Goal: Obtain resource: Obtain resource

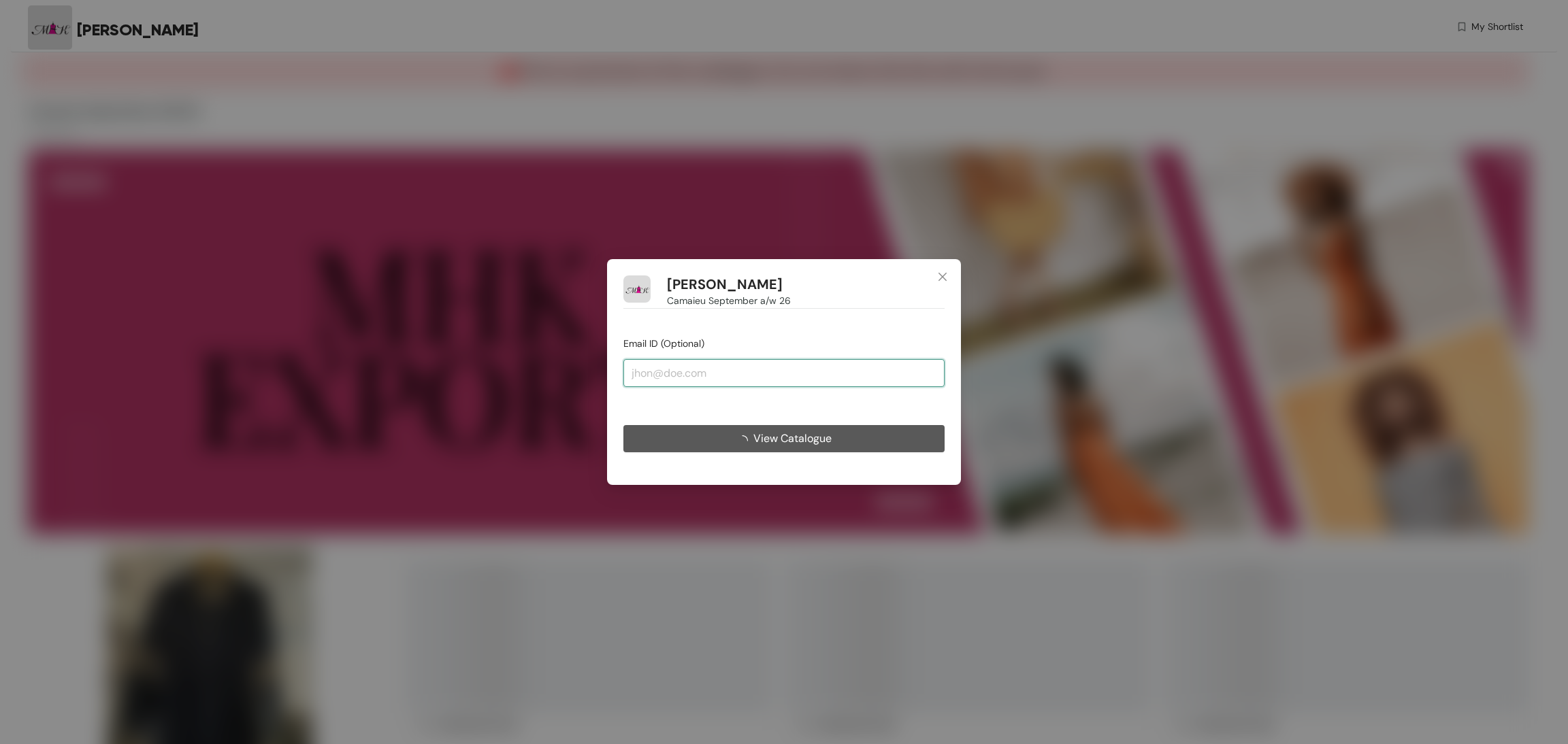
click at [689, 383] on input "email" at bounding box center [783, 372] width 321 height 28
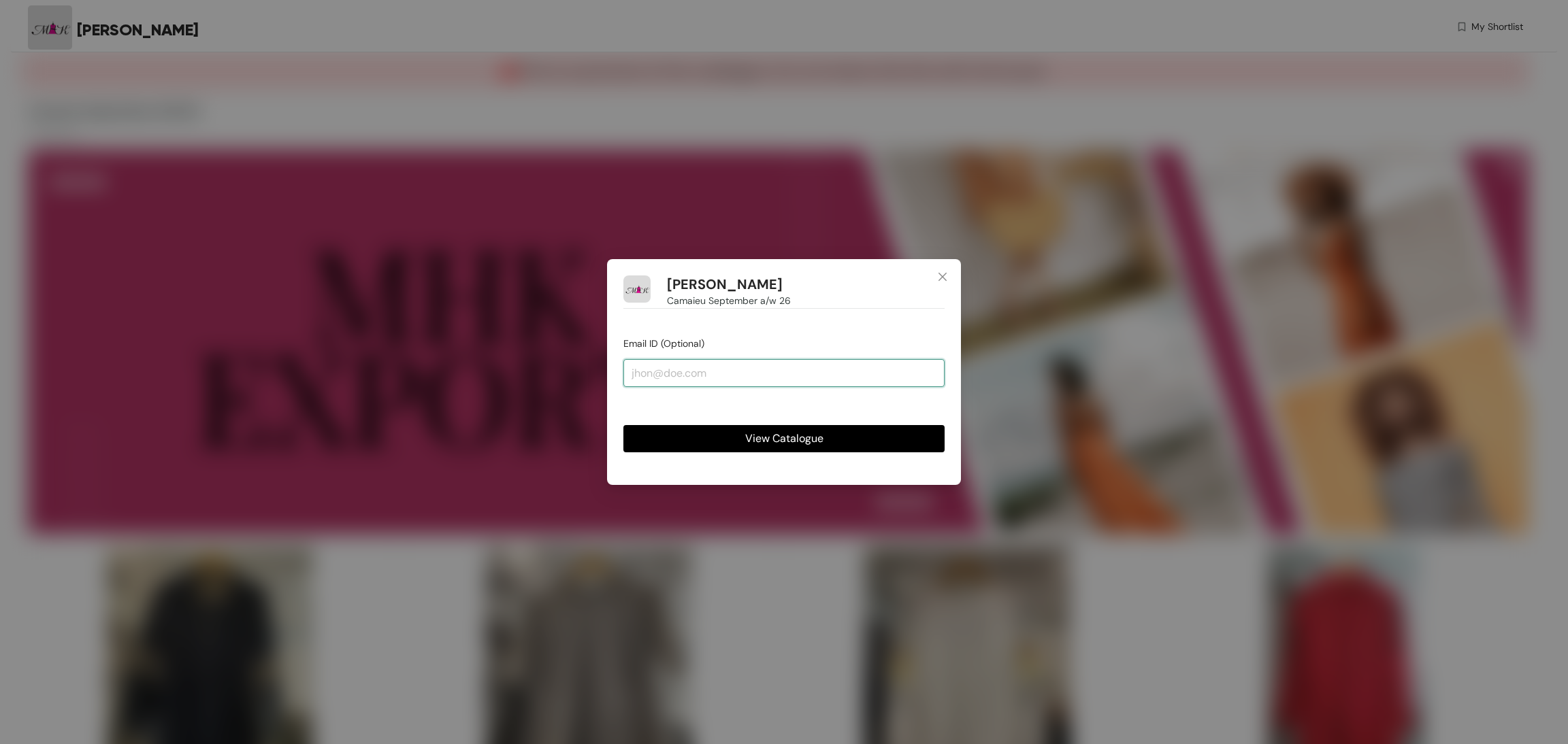
type input "[EMAIL_ADDRESS][DOMAIN_NAME]"
click at [753, 428] on button "View Catalogue" at bounding box center [783, 438] width 321 height 28
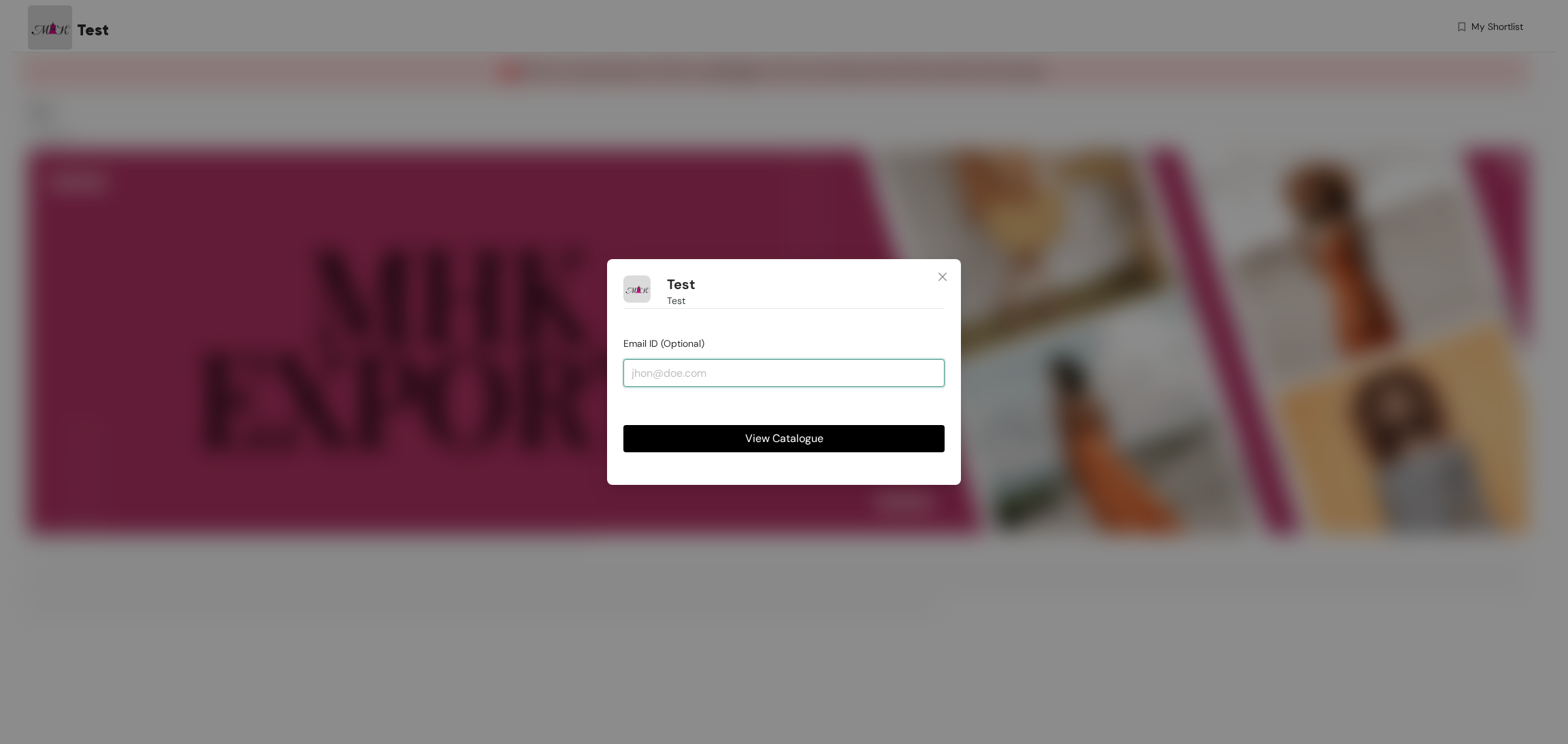
click at [776, 373] on input "email" at bounding box center [783, 372] width 321 height 28
type input "[EMAIL_ADDRESS][DOMAIN_NAME]"
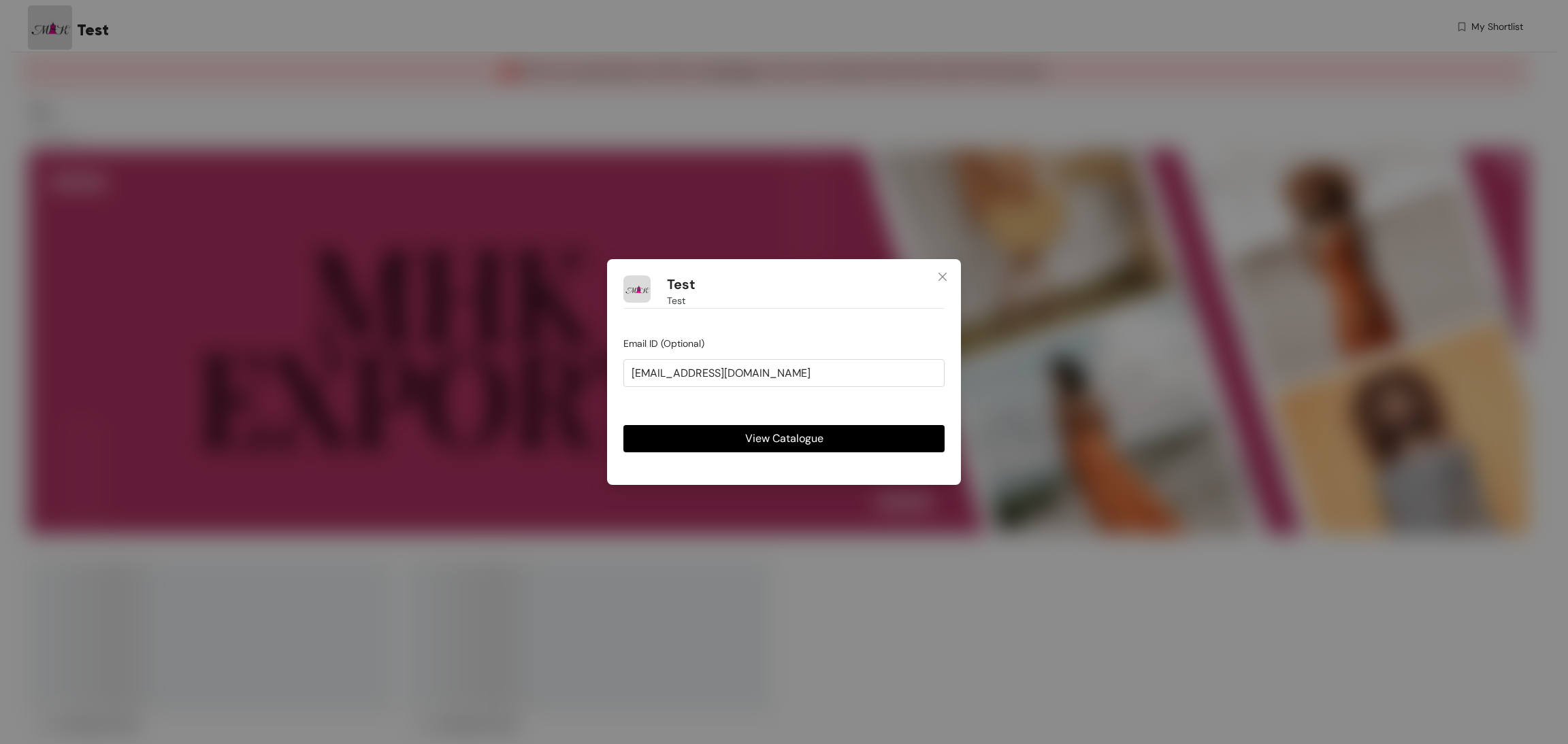
click at [754, 445] on span "View Catalogue" at bounding box center [784, 438] width 78 height 17
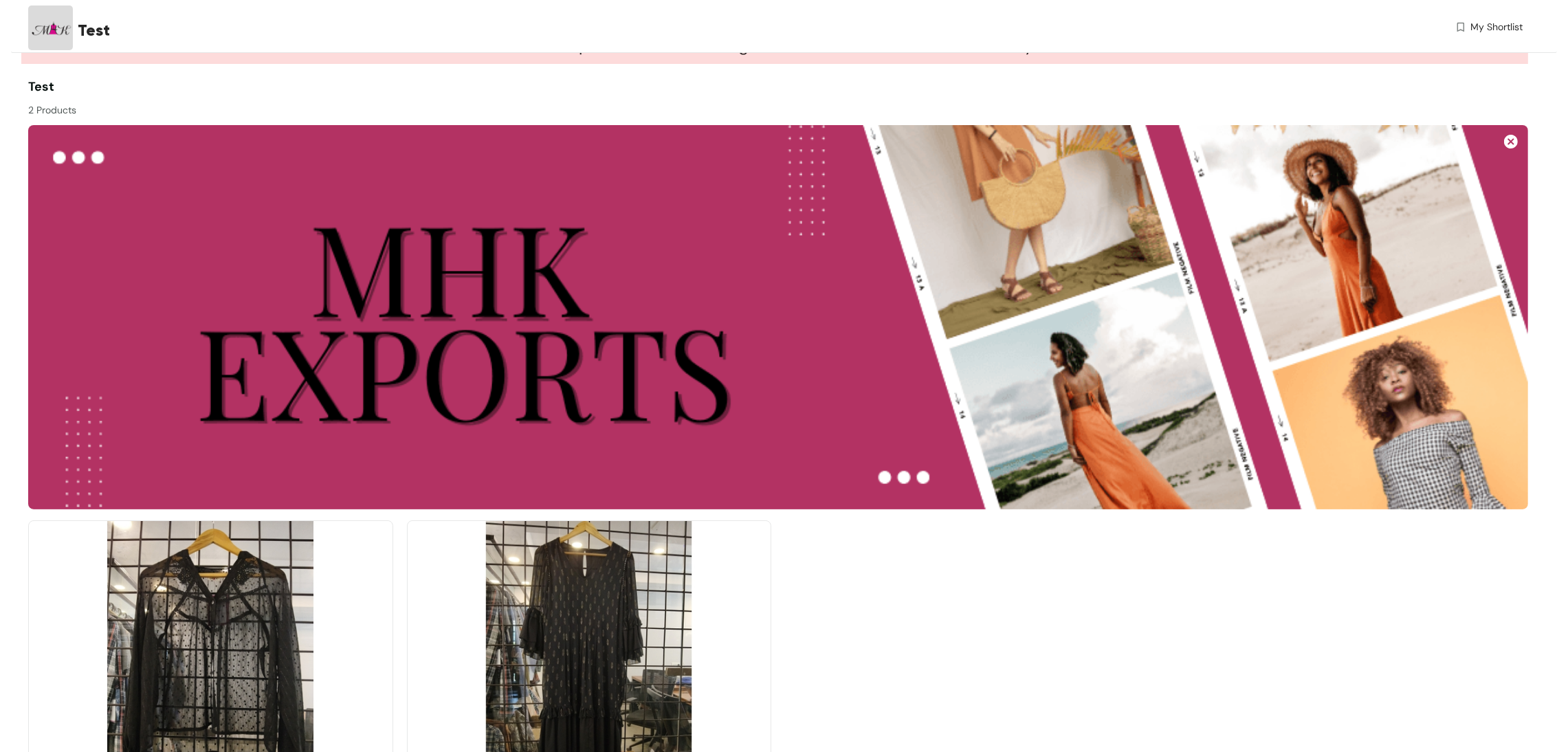
scroll to position [160, 0]
